Goal: Transaction & Acquisition: Purchase product/service

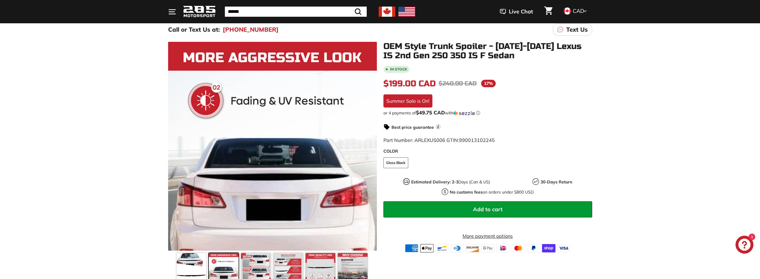
scroll to position [64, 0]
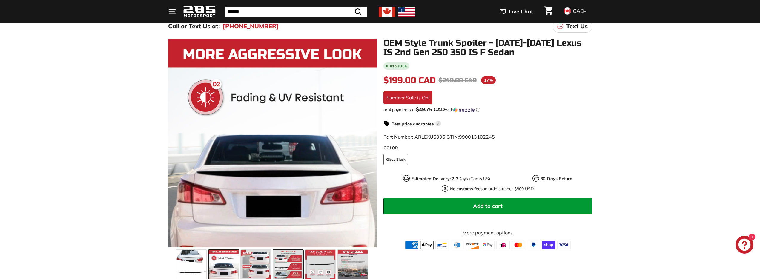
click at [287, 266] on span at bounding box center [288, 265] width 30 height 30
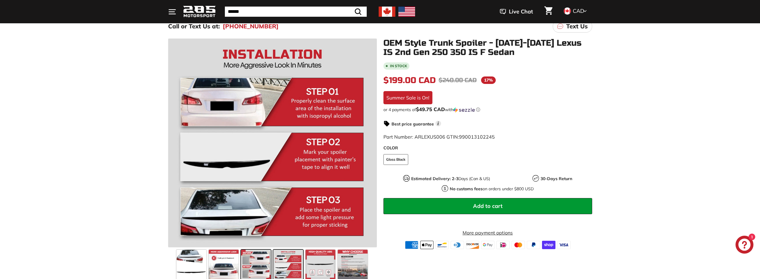
click at [261, 265] on span at bounding box center [256, 265] width 30 height 30
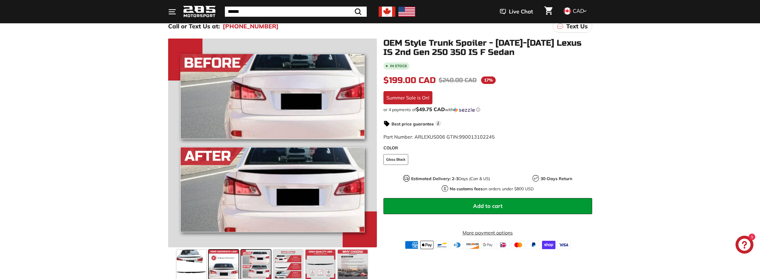
click at [227, 261] on span at bounding box center [224, 265] width 30 height 30
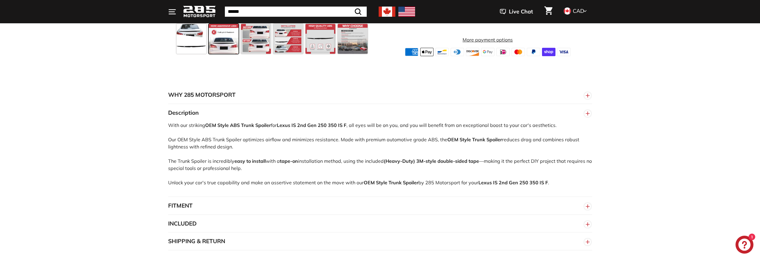
scroll to position [279, 0]
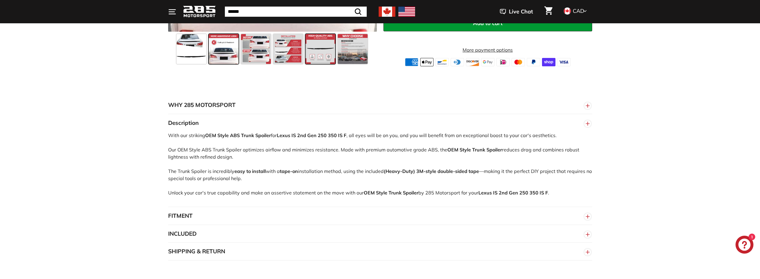
click at [330, 52] on span at bounding box center [321, 49] width 30 height 30
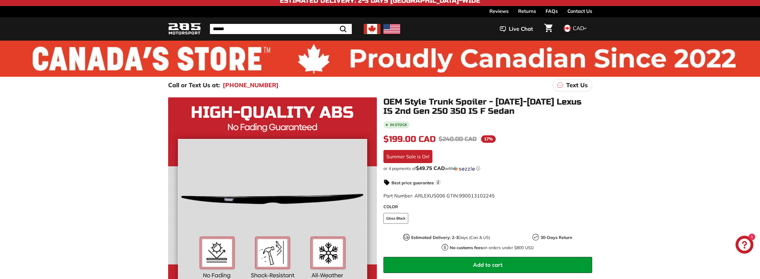
scroll to position [0, 0]
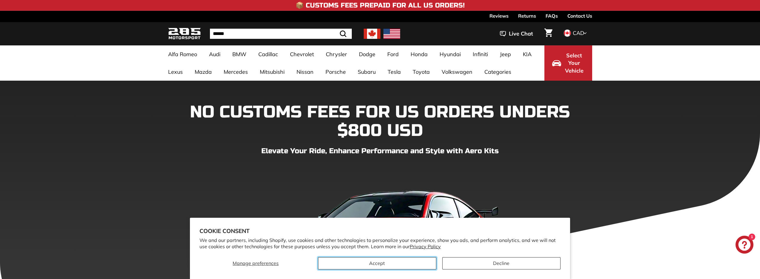
click at [413, 264] on button "Accept" at bounding box center [377, 263] width 118 height 12
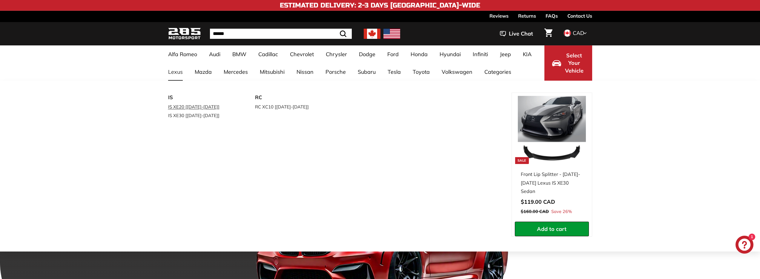
click at [208, 108] on link "IS XE20 [[DATE]-[DATE]]" at bounding box center [203, 106] width 71 height 9
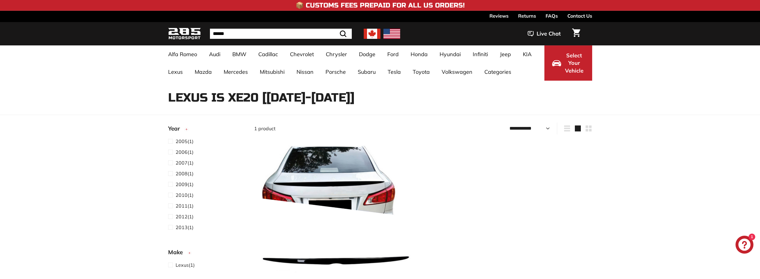
select select "**********"
click at [169, 204] on span at bounding box center [171, 205] width 7 height 7
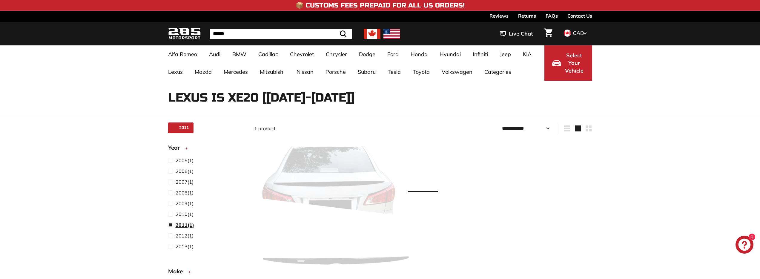
scroll to position [16, 0]
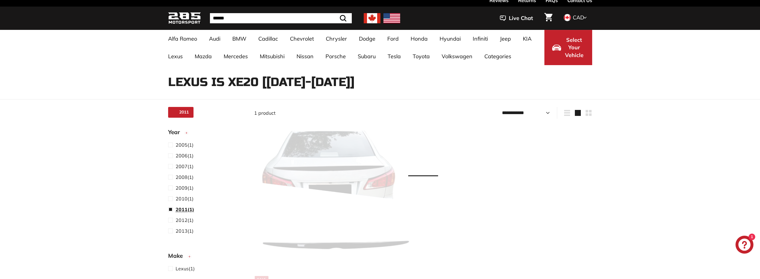
select select "**********"
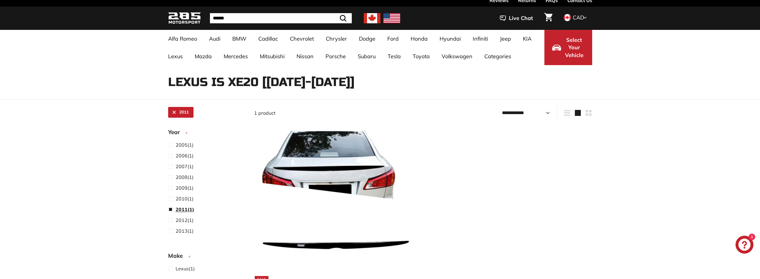
click at [171, 210] on span at bounding box center [171, 209] width 7 height 7
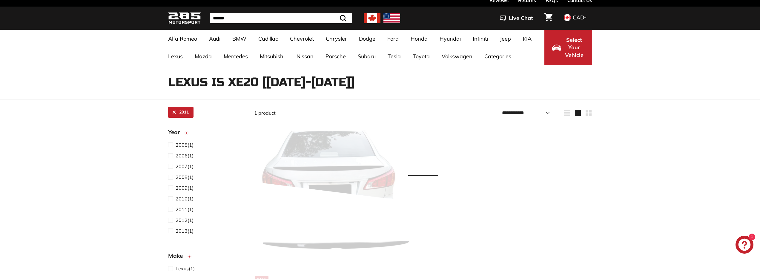
select select "**********"
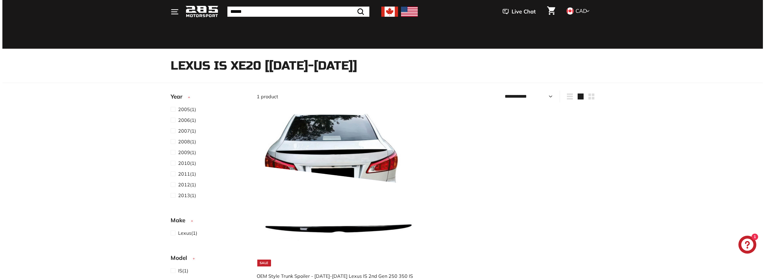
scroll to position [37, 0]
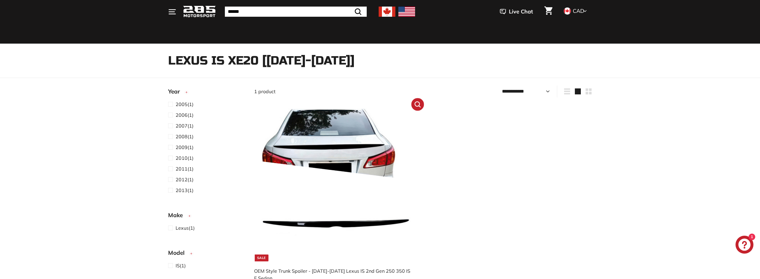
click at [419, 107] on icon ".cls-1{fill:none;stroke:#000;stroke-miterlimit:10;stroke-width:2px}" at bounding box center [418, 104] width 8 height 8
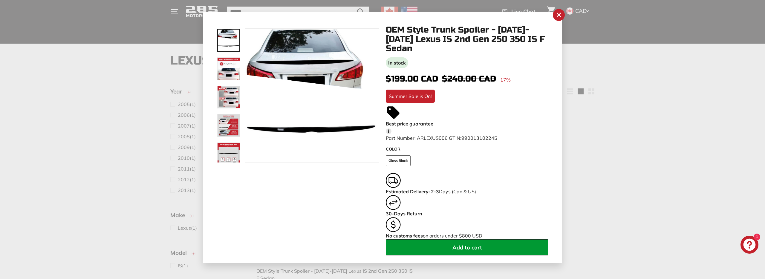
click at [228, 128] on div at bounding box center [229, 95] width 24 height 134
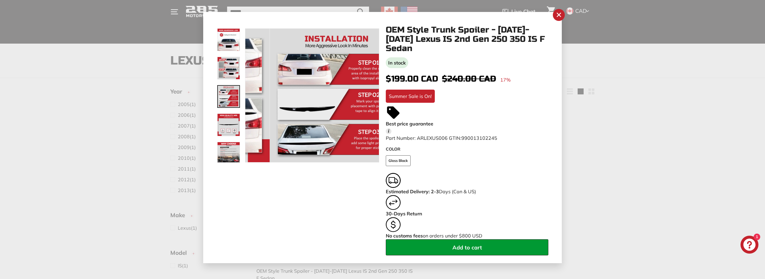
scroll to position [32, 0]
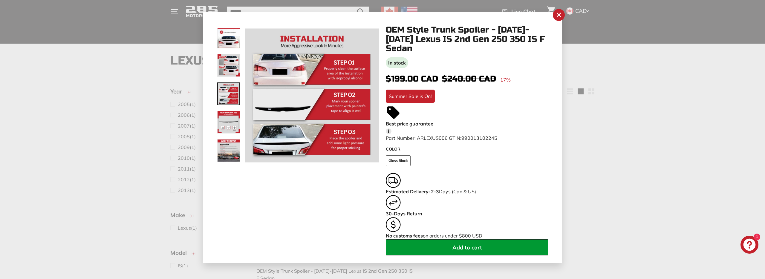
click at [265, 63] on button ".cls-1{fill:none;stroke:#000;stroke-miterlimit:10;stroke-width:2px}" at bounding box center [312, 96] width 134 height 134
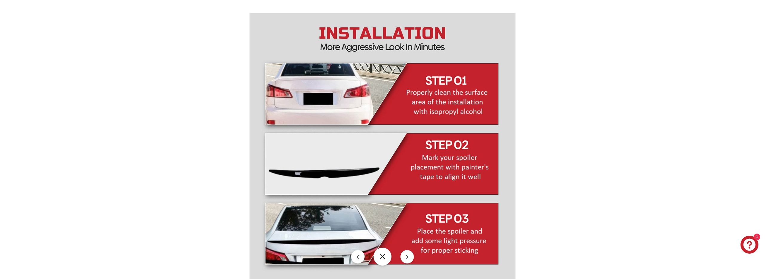
click at [319, 95] on img at bounding box center [382, 146] width 266 height 266
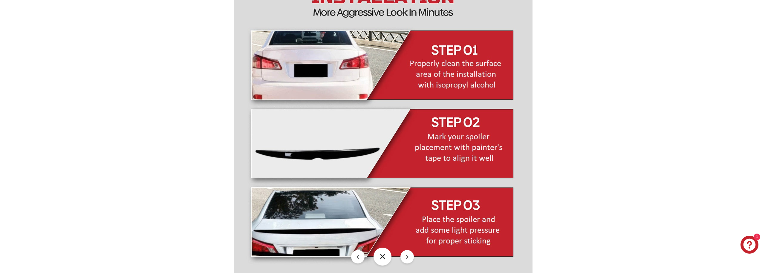
click at [328, 69] on img at bounding box center [383, 123] width 299 height 299
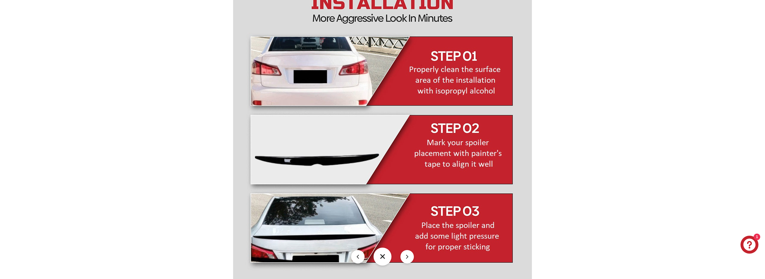
click at [293, 92] on img at bounding box center [382, 129] width 299 height 299
